Goal: Check status: Check status

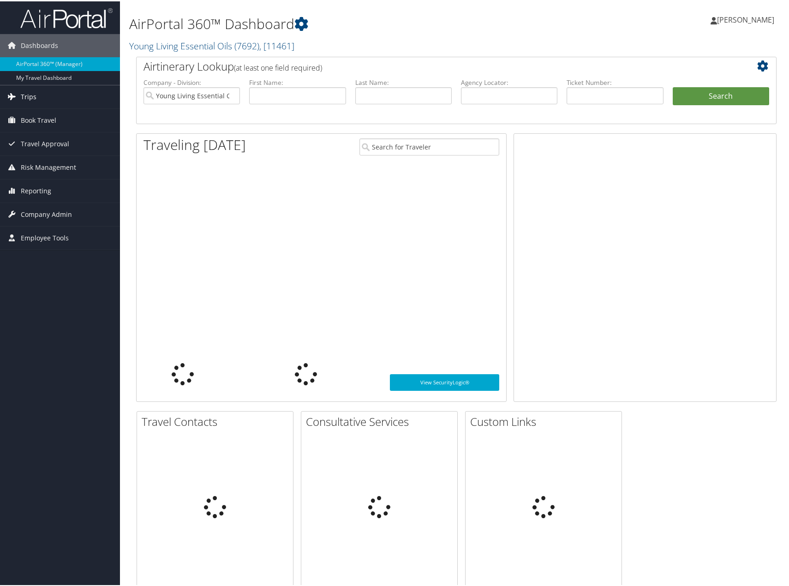
click at [25, 92] on span "Trips" at bounding box center [29, 95] width 16 height 23
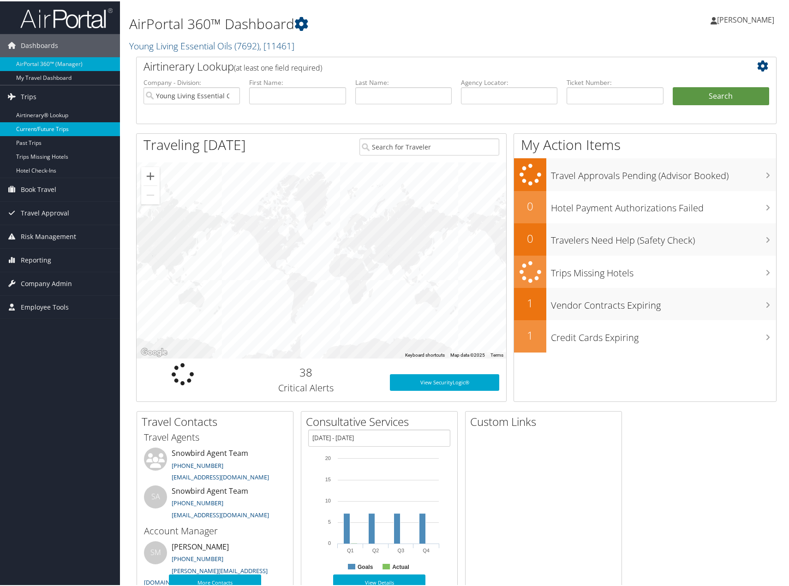
click at [37, 127] on link "Current/Future Trips" at bounding box center [60, 128] width 120 height 14
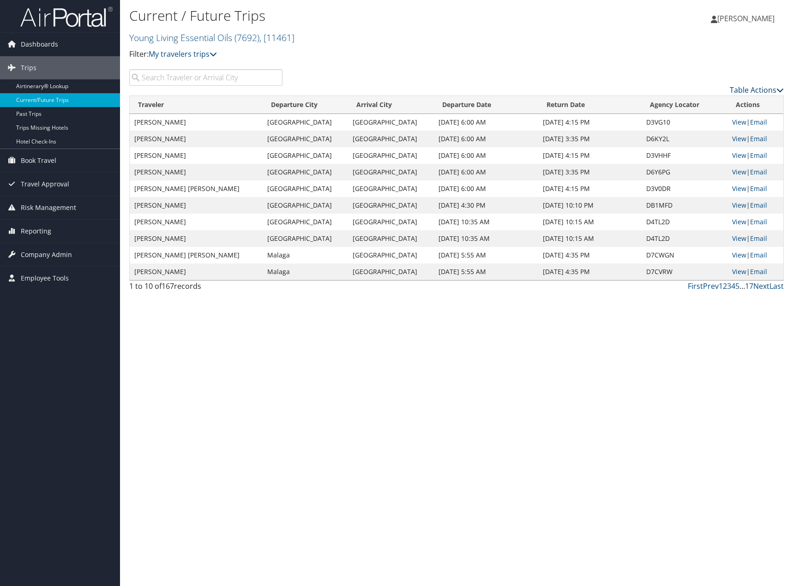
click at [771, 87] on link "Table Actions" at bounding box center [757, 90] width 54 height 10
click at [724, 103] on link "Download Report" at bounding box center [718, 104] width 121 height 16
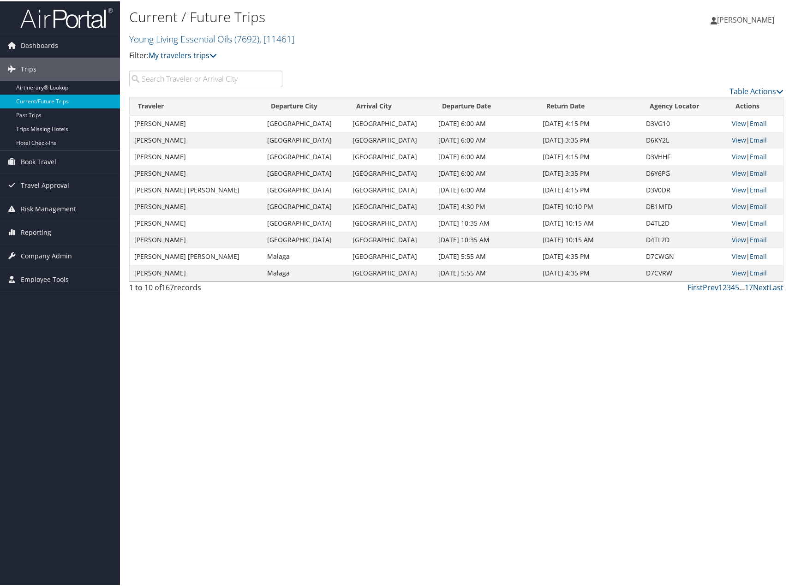
click at [194, 79] on input "search" at bounding box center [205, 77] width 153 height 17
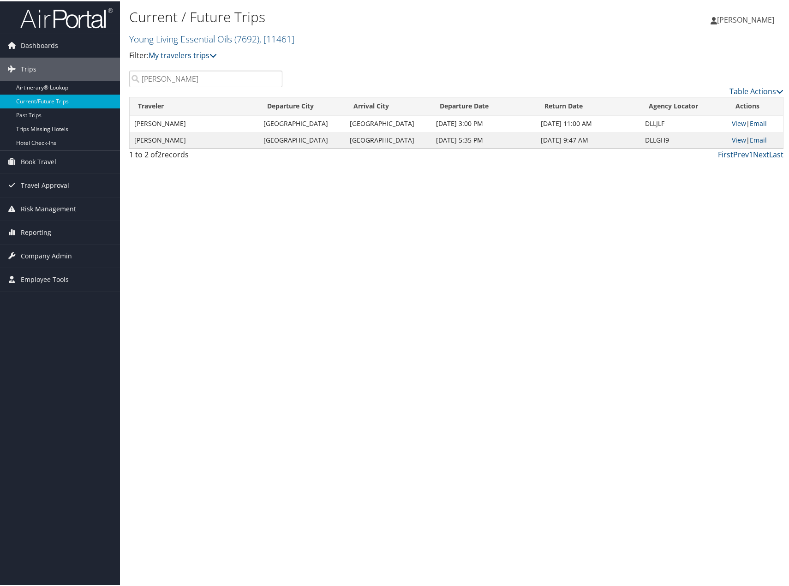
type input "adela"
click at [732, 137] on link "View" at bounding box center [739, 138] width 14 height 9
click at [732, 119] on link "View" at bounding box center [739, 122] width 14 height 9
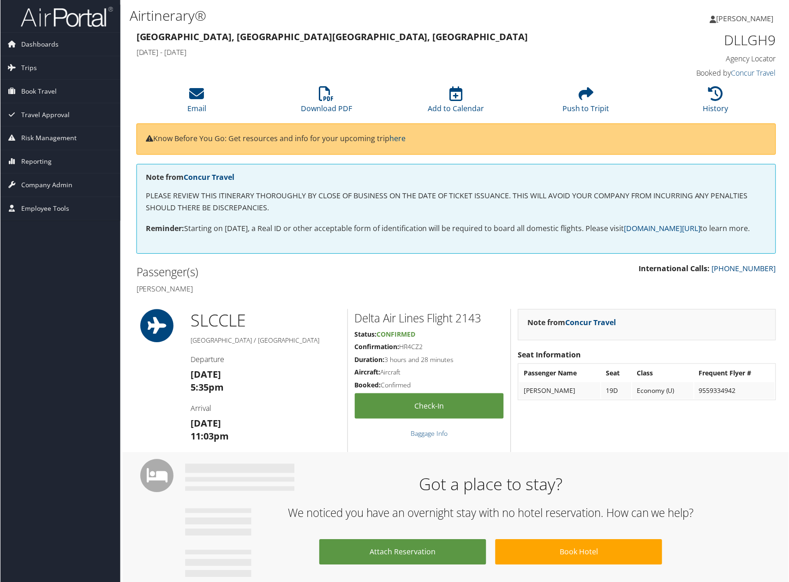
click at [752, 44] on h1 "DLLGH9" at bounding box center [702, 39] width 150 height 19
copy h1 "DLLGH9"
click at [417, 344] on h5 "Confirmation: HR4CZ2" at bounding box center [430, 347] width 150 height 9
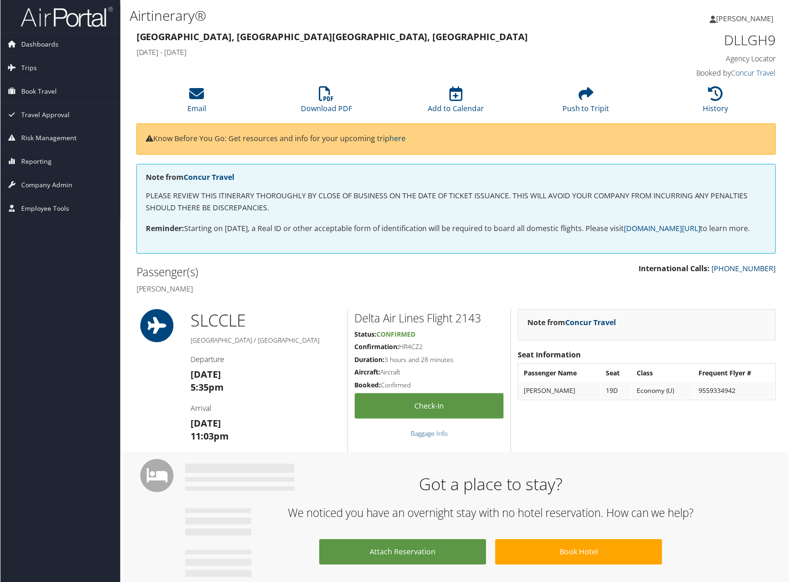
copy h5 "HR4CZ2"
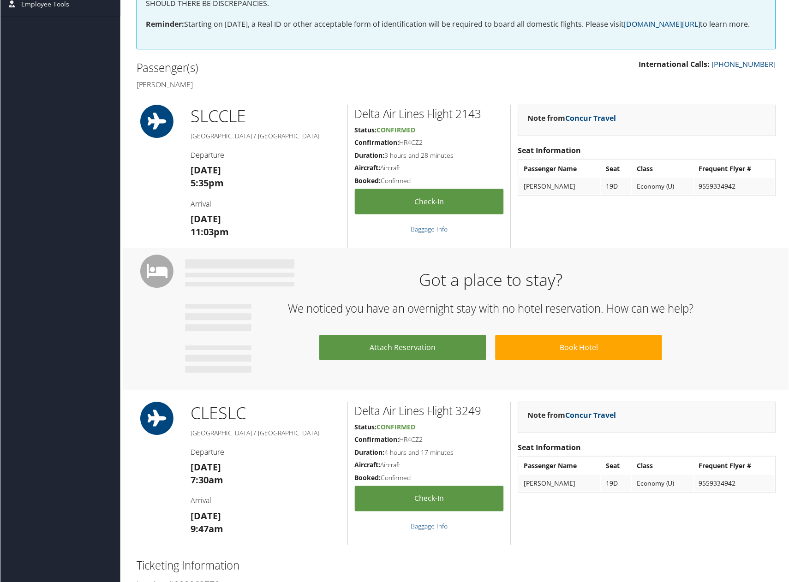
scroll to position [369, 0]
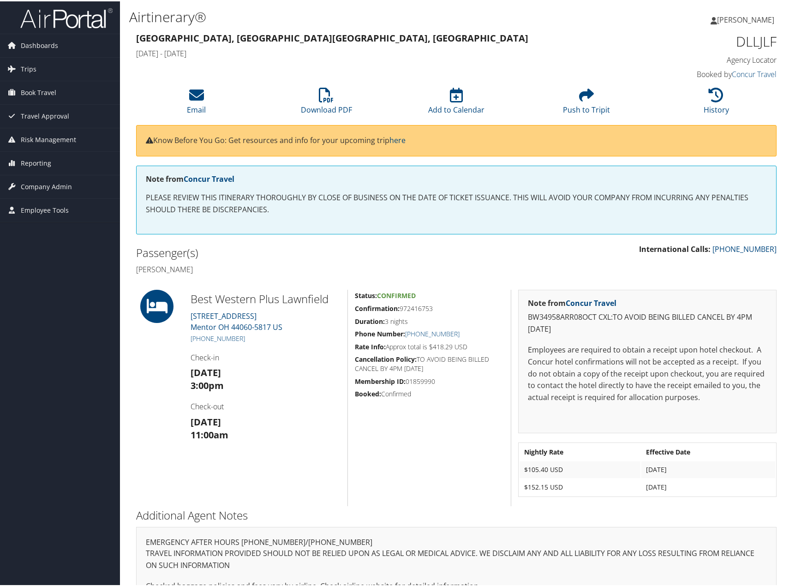
click at [747, 37] on h1 "DLLJLF" at bounding box center [702, 39] width 150 height 19
copy h1 "DLLJLF"
